Goal: Task Accomplishment & Management: Use online tool/utility

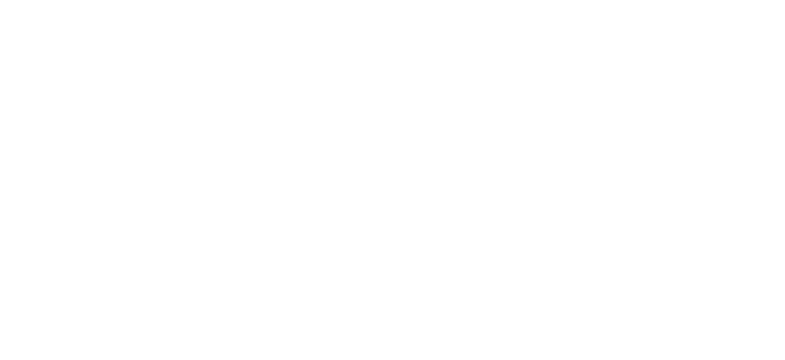
scroll to position [1930, 0]
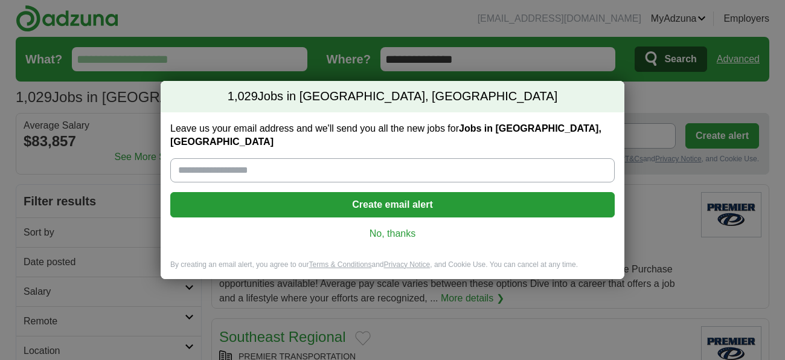
click at [405, 227] on link "No, thanks" at bounding box center [392, 233] width 425 height 13
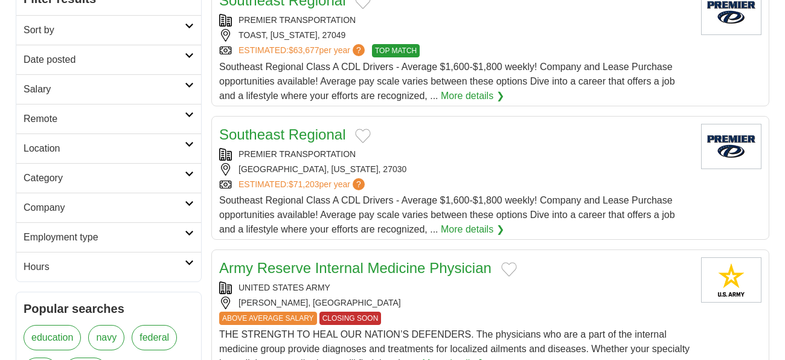
scroll to position [208, 0]
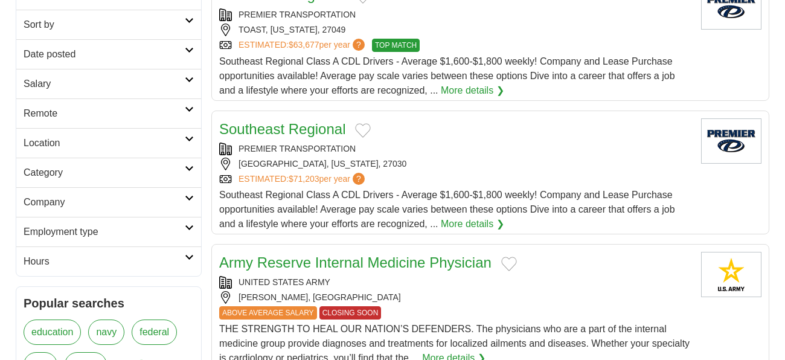
click at [189, 169] on icon at bounding box center [189, 168] width 9 height 6
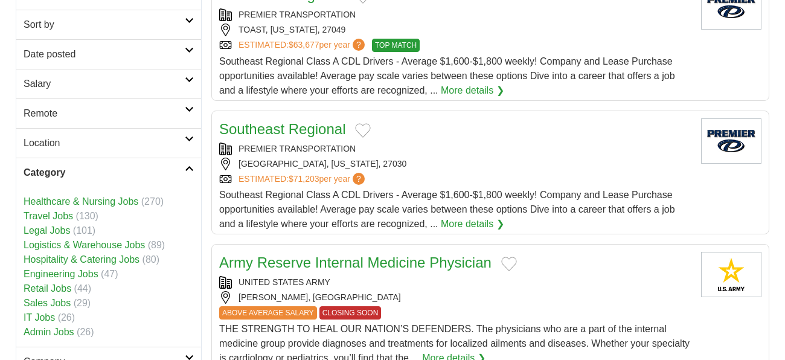
click at [57, 289] on link "Retail Jobs" at bounding box center [48, 288] width 48 height 10
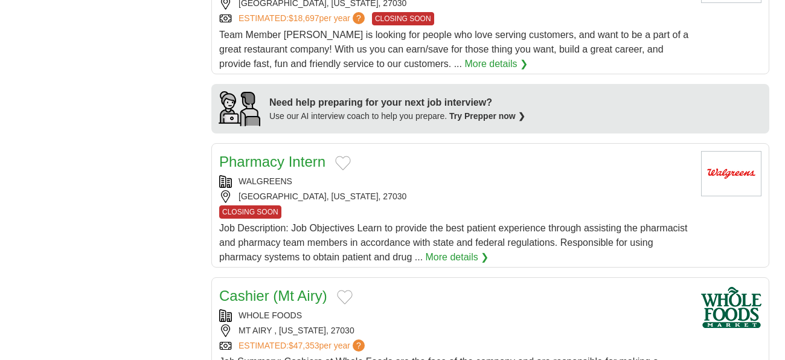
scroll to position [979, 0]
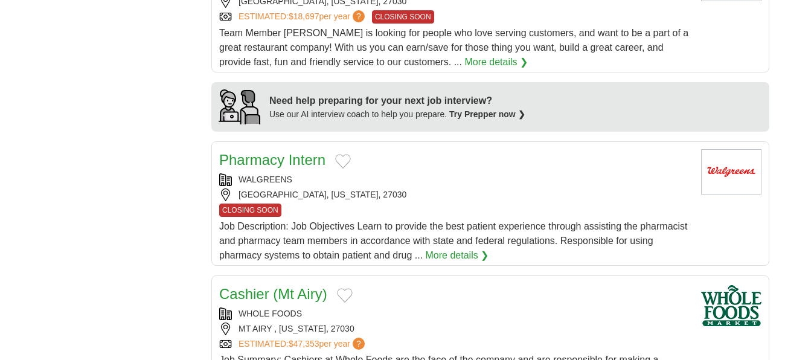
click at [611, 234] on span "Job Description: Job Objectives Learn to provide the best patient experience th…" at bounding box center [453, 240] width 469 height 39
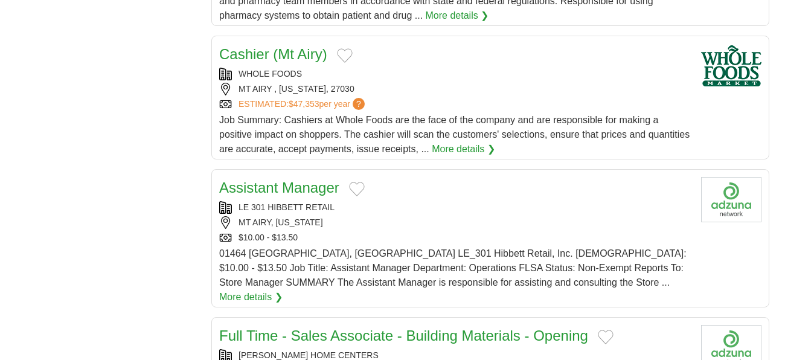
scroll to position [1217, 0]
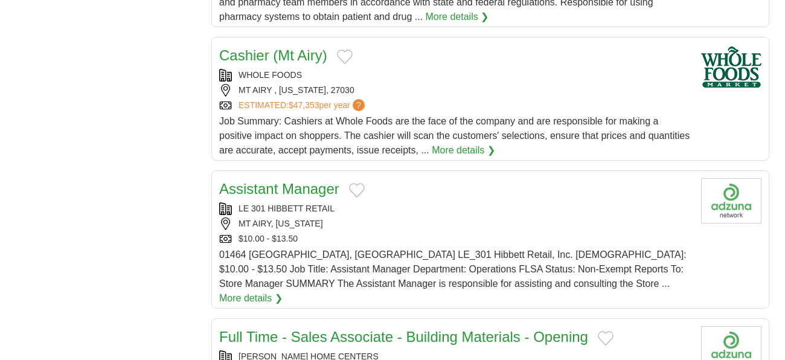
click at [403, 133] on span "Job Summary: Cashiers at Whole Foods are the face of the company and are respon…" at bounding box center [454, 135] width 470 height 39
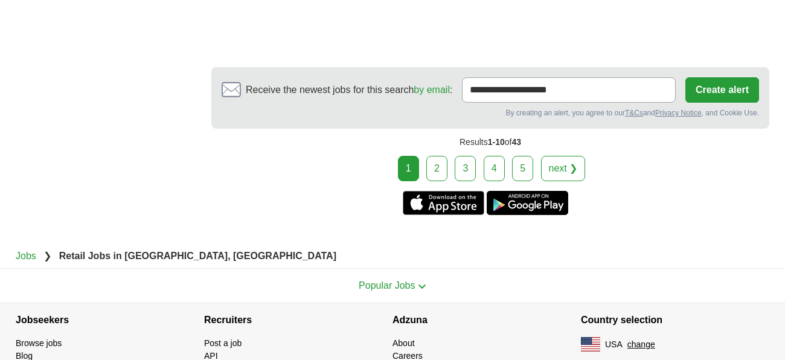
scroll to position [2386, 0]
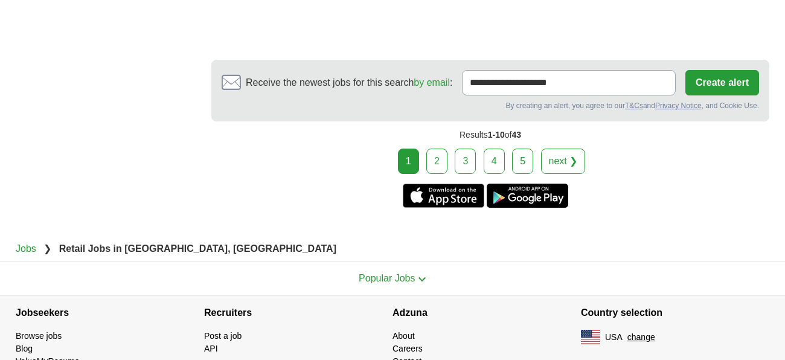
click at [441, 149] on link "2" at bounding box center [436, 161] width 21 height 25
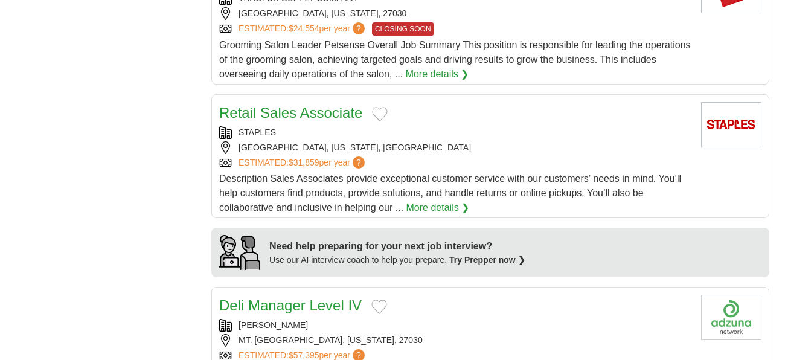
scroll to position [815, 0]
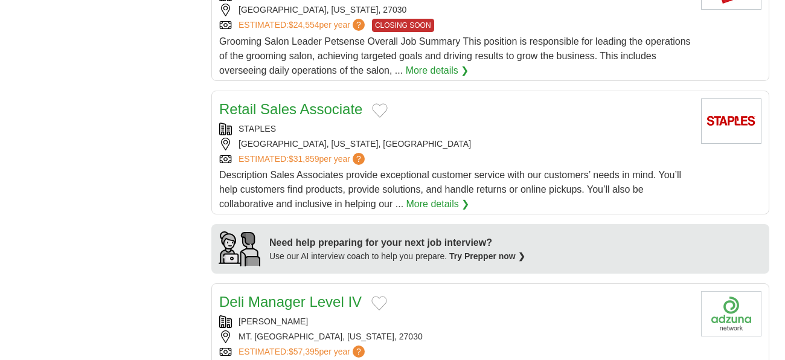
click at [517, 178] on span "Description Sales Associates provide exceptional customer service with our cust…" at bounding box center [450, 189] width 462 height 39
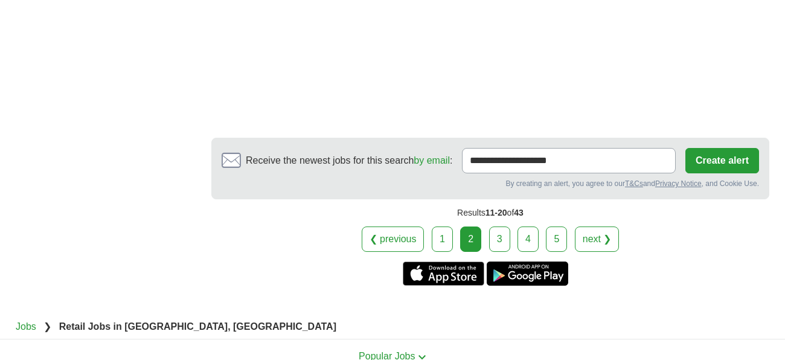
scroll to position [2119, 0]
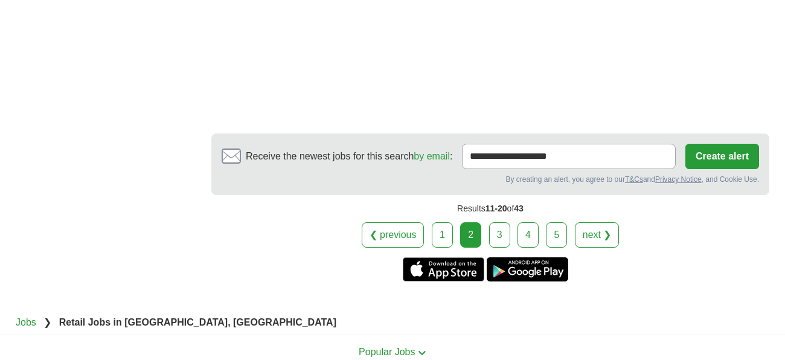
click at [497, 234] on link "3" at bounding box center [499, 234] width 21 height 25
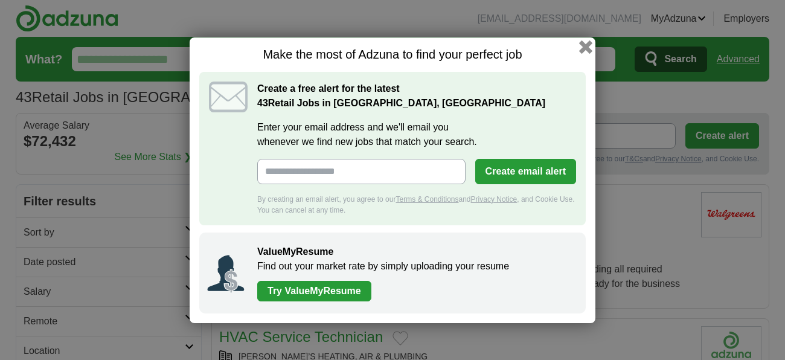
click at [585, 46] on button "button" at bounding box center [585, 46] width 13 height 13
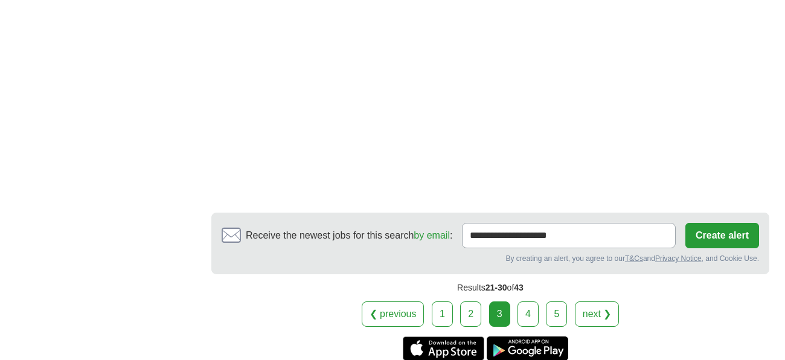
scroll to position [2031, 0]
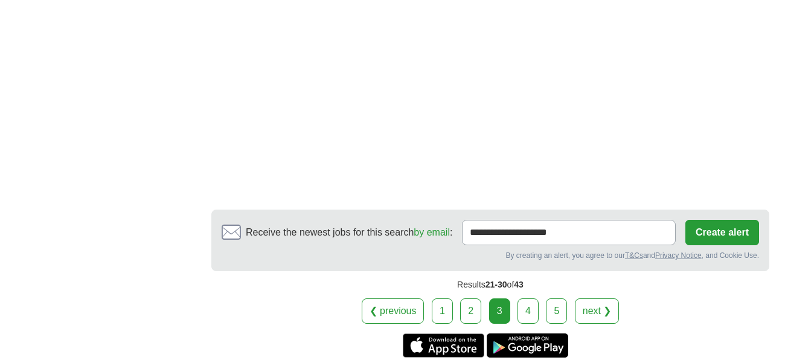
click at [527, 298] on link "4" at bounding box center [527, 310] width 21 height 25
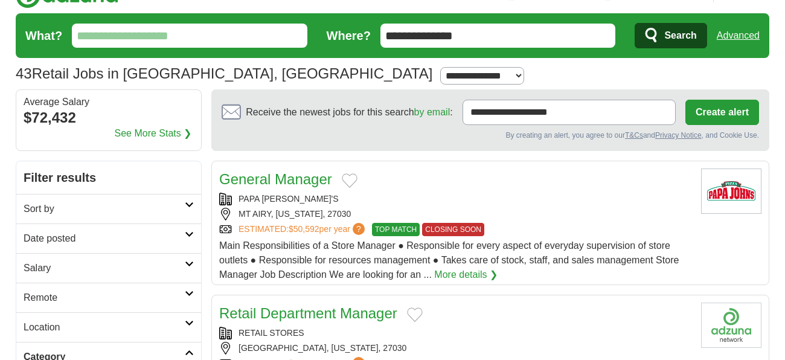
scroll to position [19, 0]
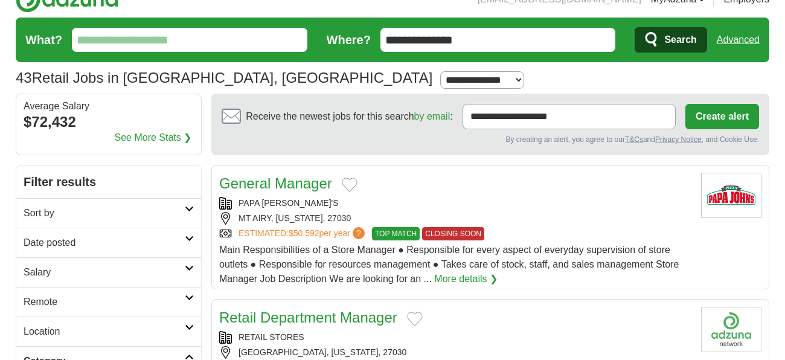
click at [499, 36] on input "**********" at bounding box center [497, 40] width 235 height 24
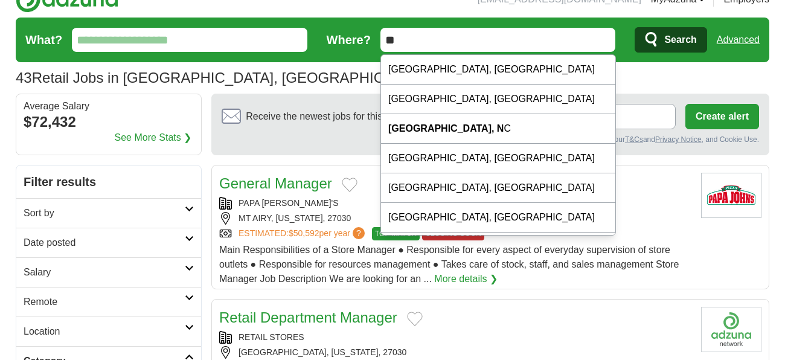
type input "*"
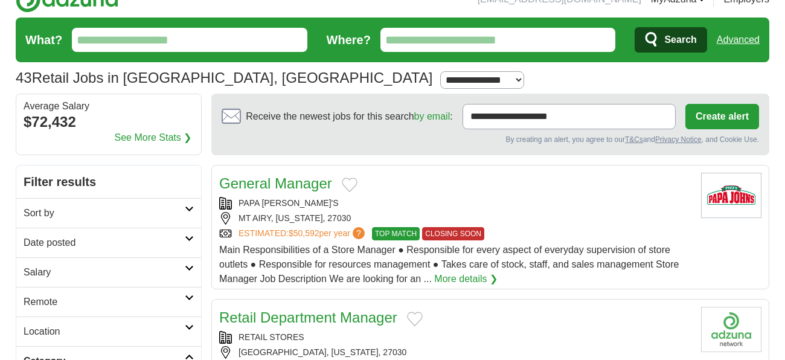
click at [216, 39] on input "What?" at bounding box center [189, 40] width 235 height 24
click at [107, 299] on h2 "Remote" at bounding box center [104, 302] width 161 height 14
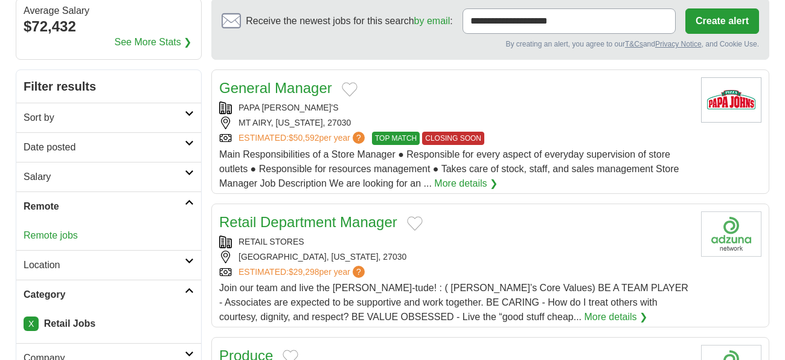
scroll to position [118, 0]
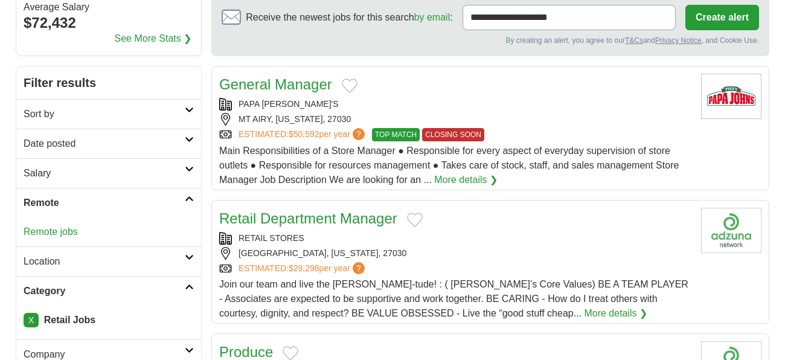
click at [67, 232] on link "Remote jobs" at bounding box center [51, 231] width 54 height 10
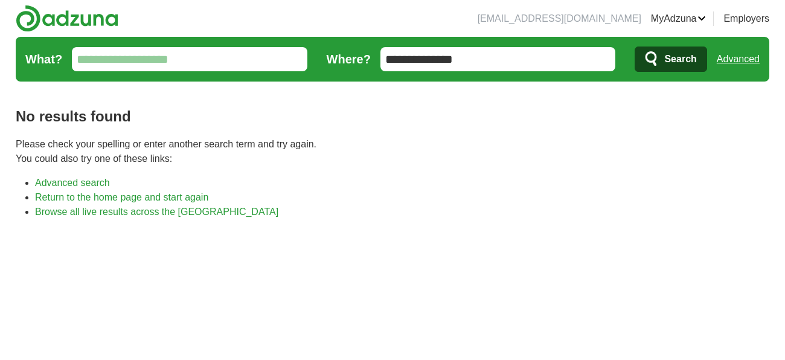
click at [495, 60] on input "**********" at bounding box center [497, 59] width 235 height 24
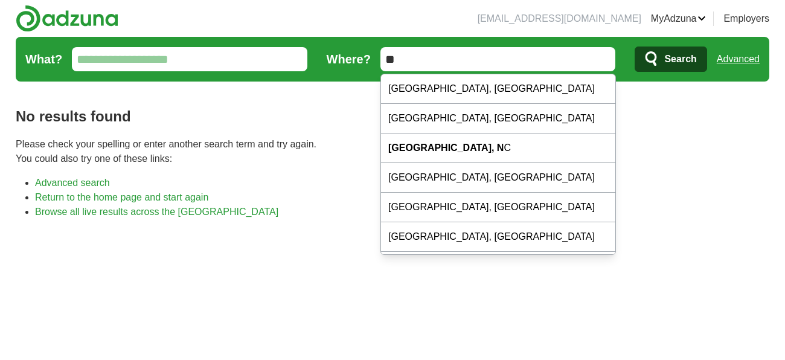
type input "*"
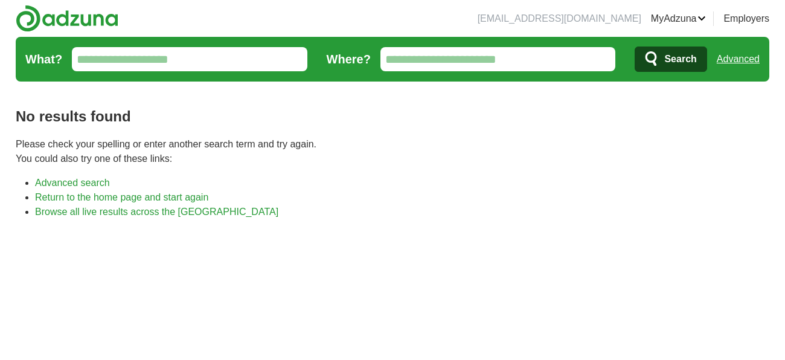
click at [670, 62] on span "Search" at bounding box center [680, 59] width 32 height 24
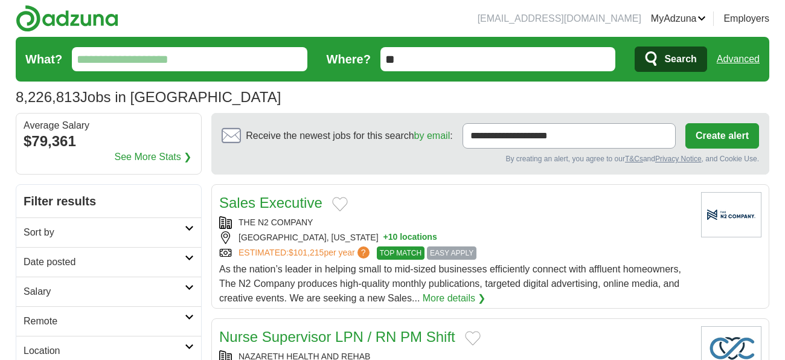
click at [57, 323] on h2 "Remote" at bounding box center [104, 321] width 161 height 14
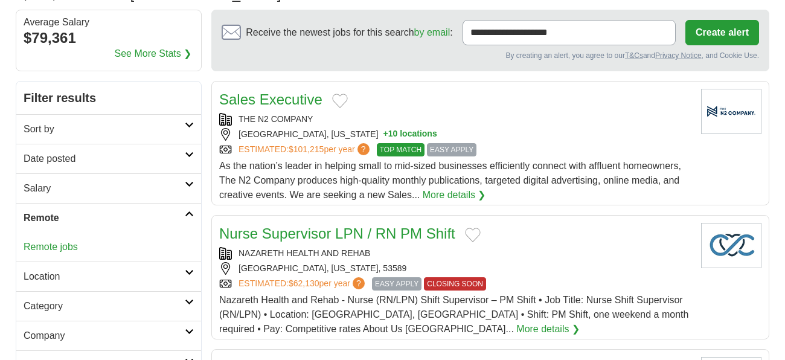
scroll to position [105, 0]
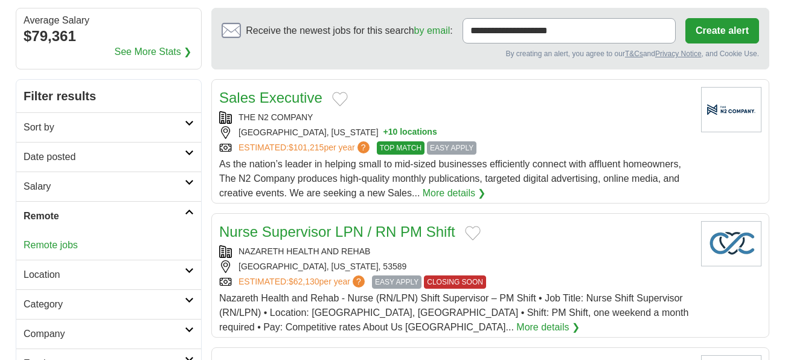
click at [62, 246] on link "Remote jobs" at bounding box center [51, 245] width 54 height 10
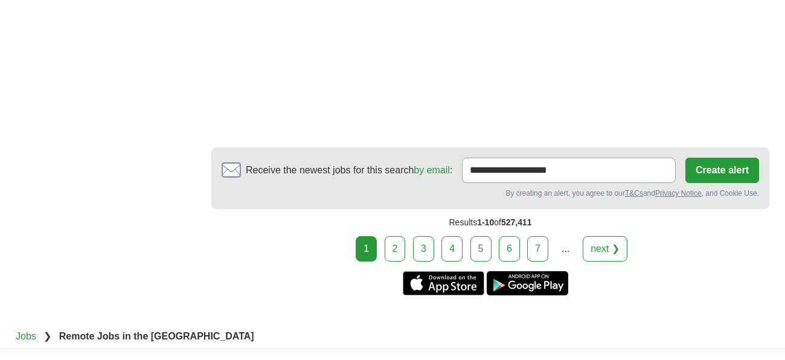
scroll to position [2032, 0]
click at [401, 235] on link "2" at bounding box center [395, 247] width 21 height 25
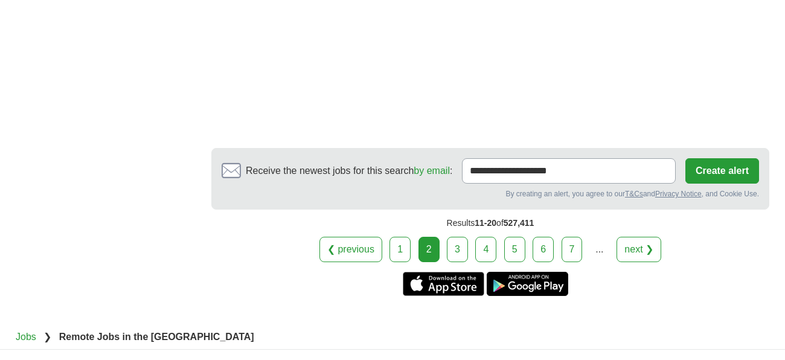
scroll to position [2327, 0]
click at [462, 236] on link "3" at bounding box center [457, 248] width 21 height 25
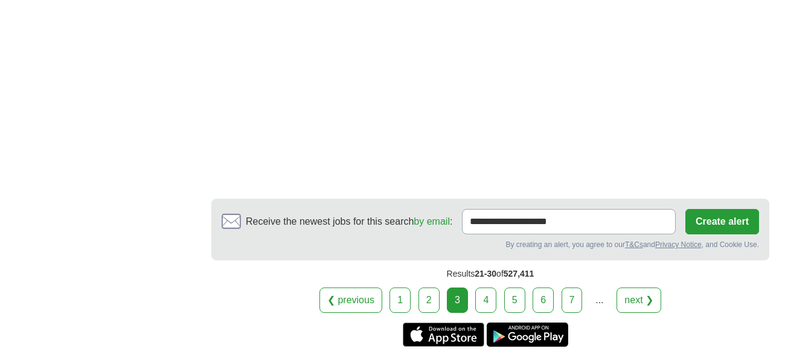
scroll to position [2274, 0]
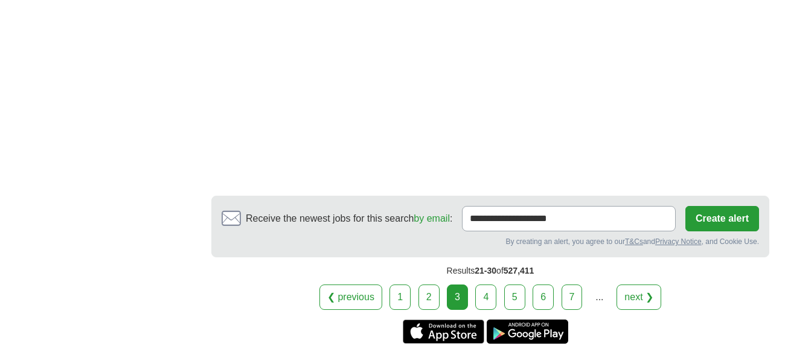
click at [485, 284] on link "4" at bounding box center [485, 296] width 21 height 25
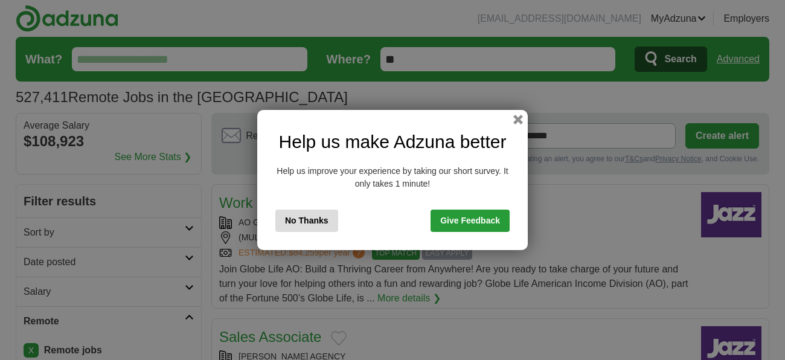
click at [290, 222] on button "No Thanks" at bounding box center [306, 221] width 63 height 22
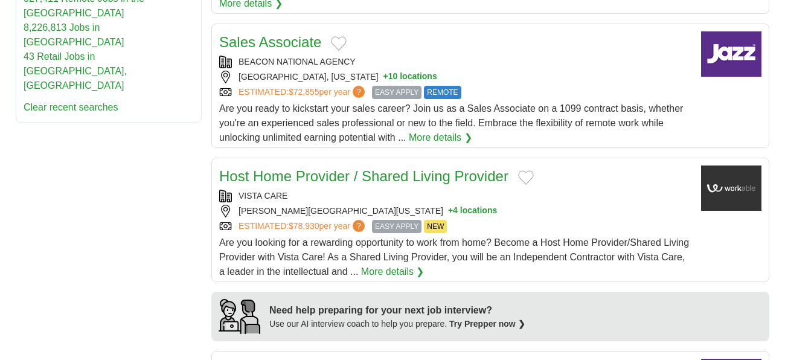
scroll to position [763, 0]
click at [382, 264] on link "More details ❯" at bounding box center [392, 271] width 63 height 14
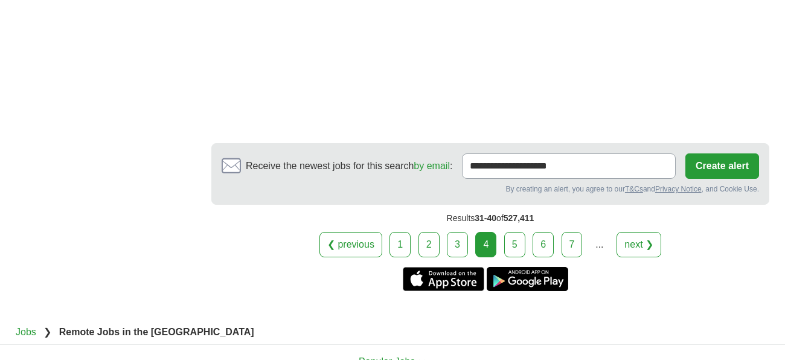
scroll to position [2169, 0]
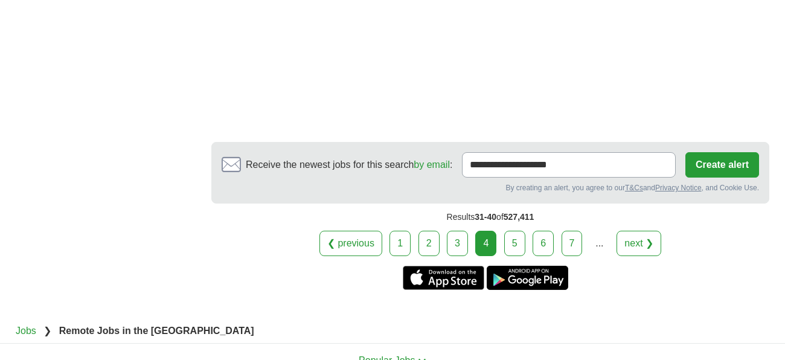
click at [513, 231] on link "5" at bounding box center [514, 243] width 21 height 25
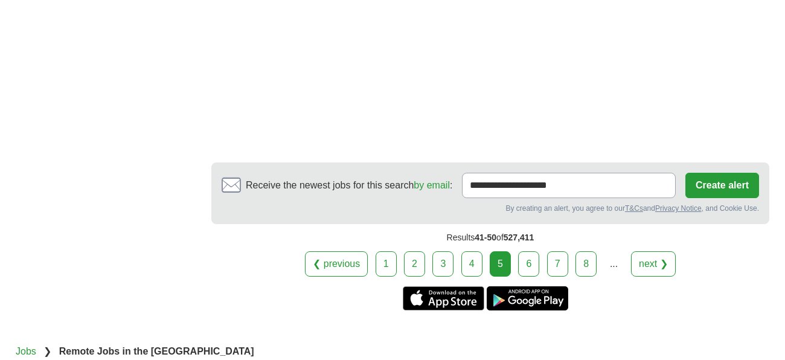
scroll to position [2305, 0]
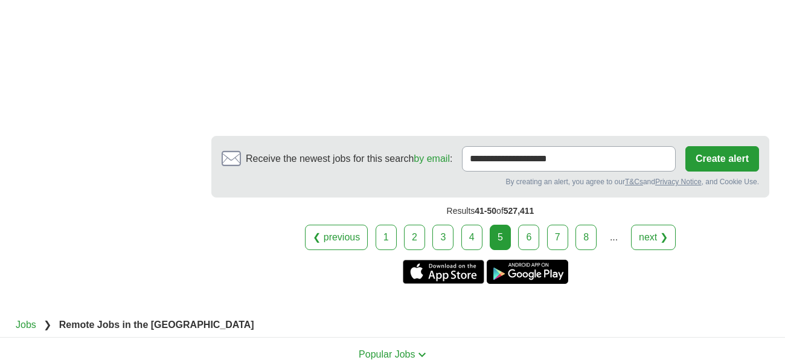
click at [532, 225] on link "6" at bounding box center [528, 237] width 21 height 25
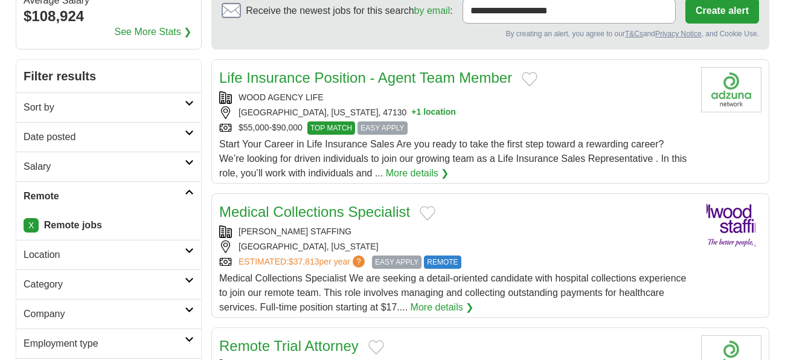
scroll to position [129, 0]
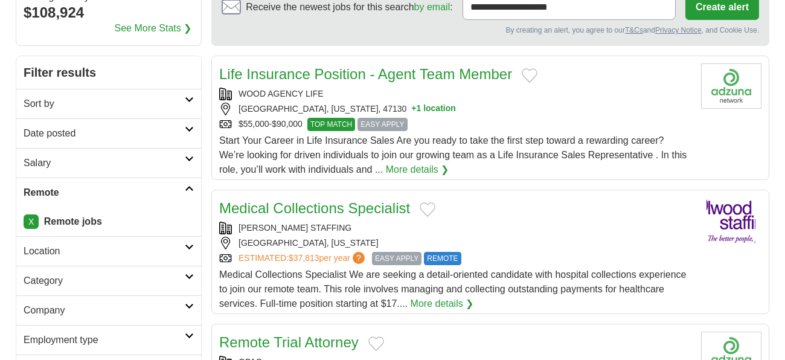
click at [31, 221] on link "X" at bounding box center [31, 221] width 15 height 14
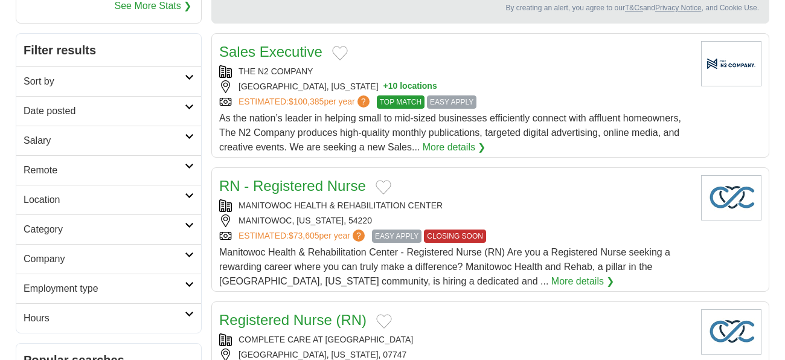
scroll to position [154, 0]
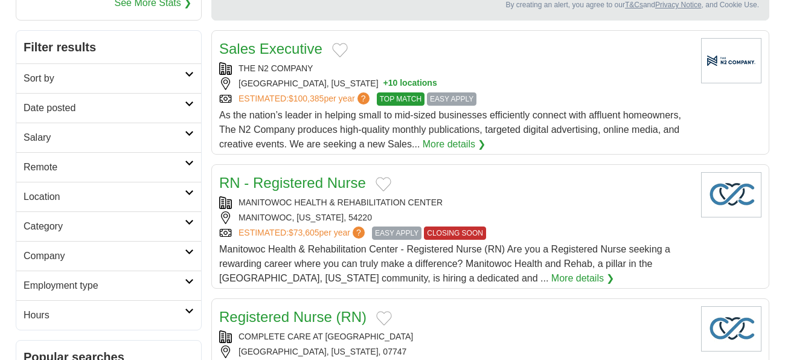
click at [71, 229] on h2 "Category" at bounding box center [104, 226] width 161 height 14
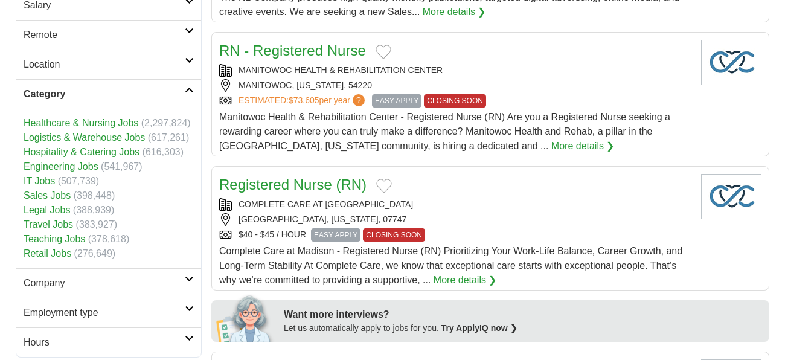
scroll to position [287, 0]
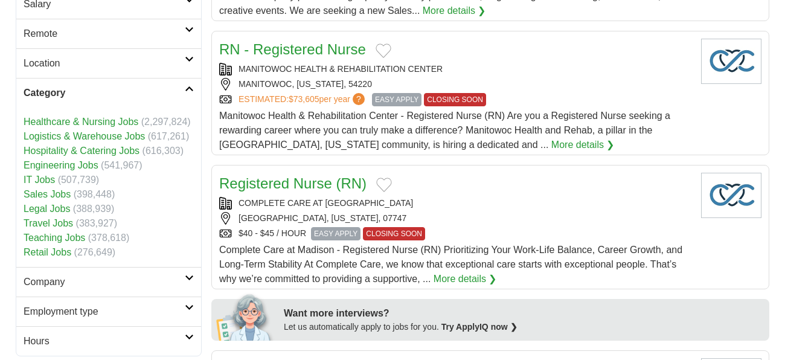
click at [45, 225] on link "Travel Jobs" at bounding box center [49, 223] width 50 height 10
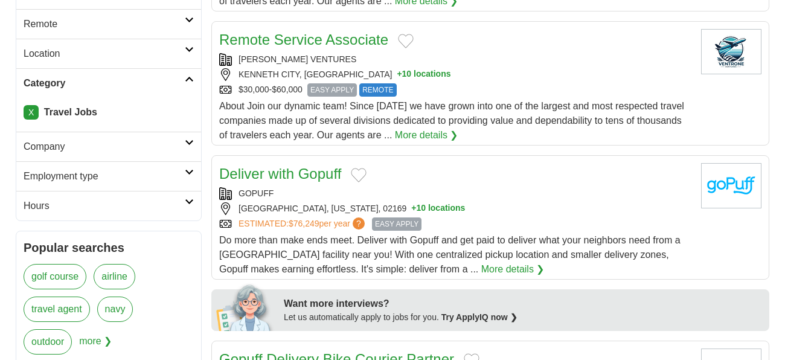
scroll to position [295, 0]
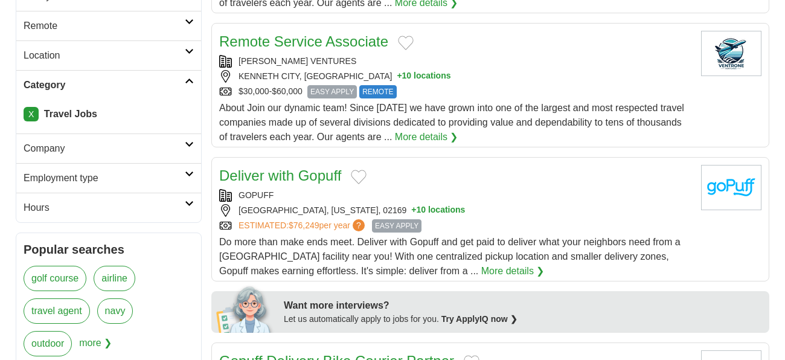
click at [31, 112] on link "X" at bounding box center [31, 114] width 15 height 14
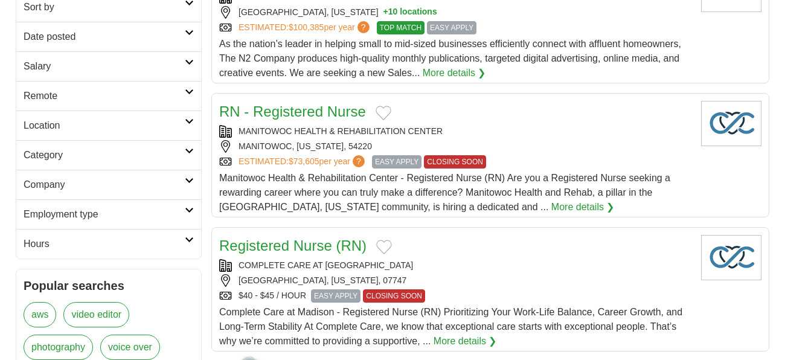
scroll to position [227, 0]
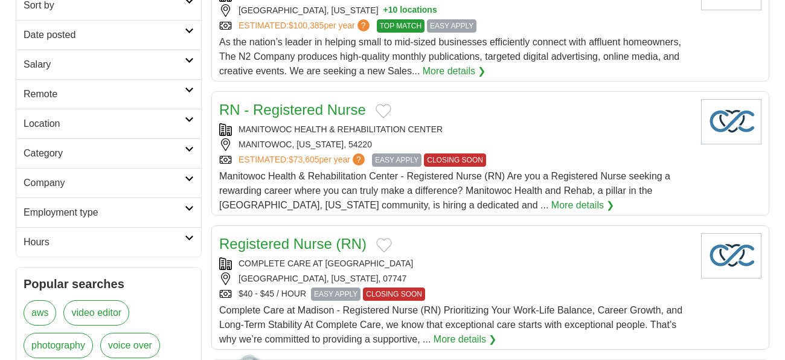
click at [85, 185] on h2 "Company" at bounding box center [104, 183] width 161 height 14
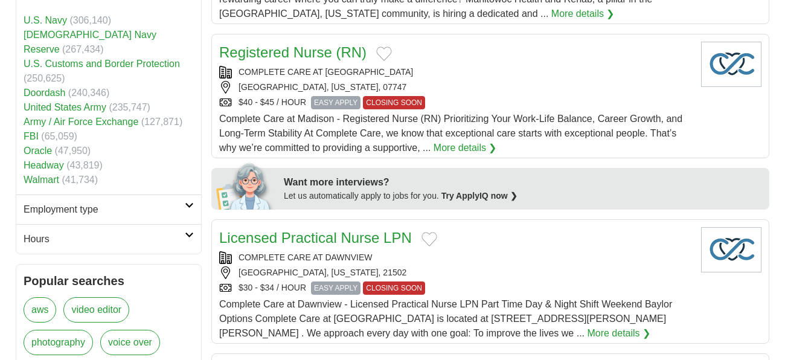
scroll to position [419, 0]
click at [85, 202] on h2 "Employment type" at bounding box center [104, 209] width 161 height 14
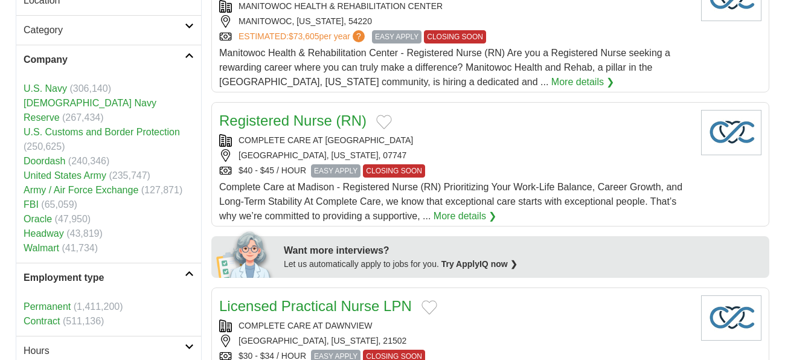
scroll to position [349, 0]
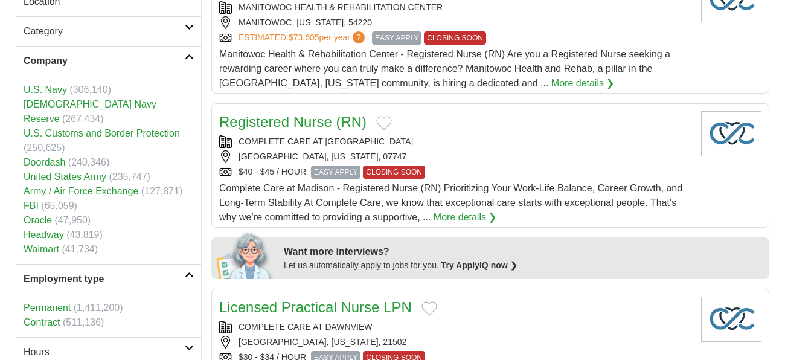
click at [31, 200] on link "FBI" at bounding box center [31, 205] width 15 height 10
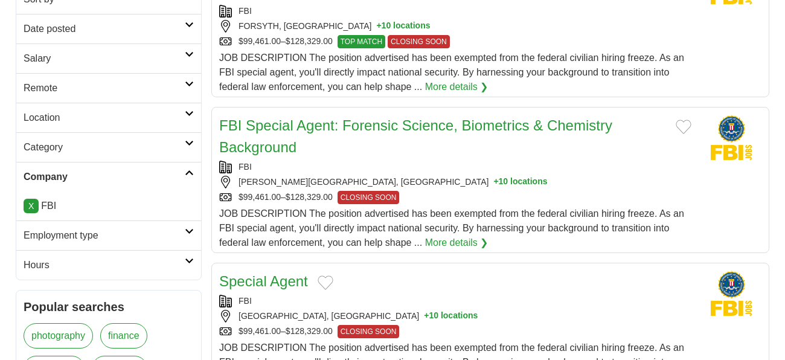
scroll to position [234, 0]
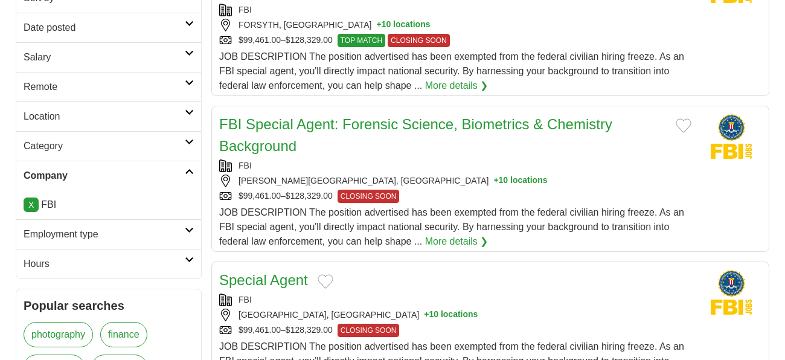
click at [28, 204] on link "X" at bounding box center [31, 204] width 15 height 14
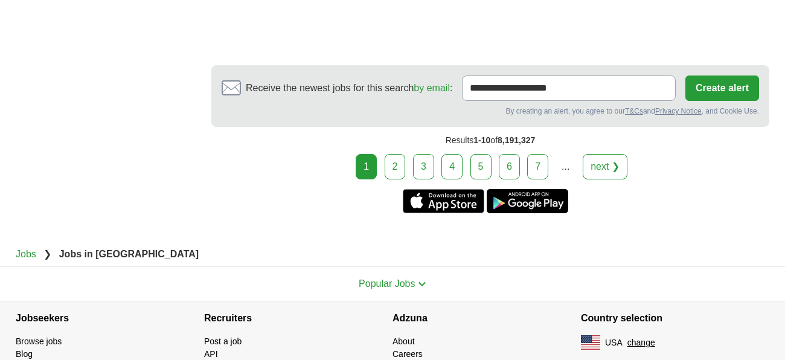
scroll to position [2323, 0]
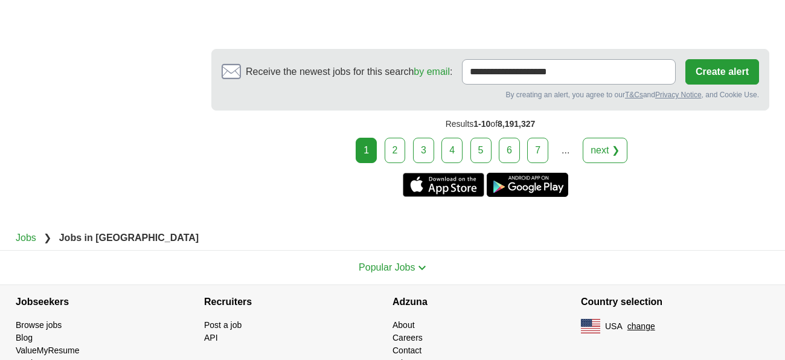
click at [56, 345] on link "ValueMyResume" at bounding box center [48, 350] width 64 height 10
